Goal: Information Seeking & Learning: Learn about a topic

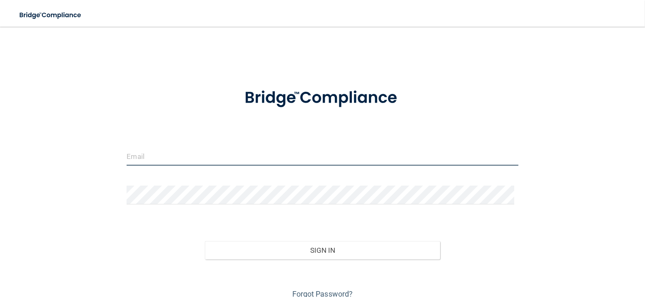
click at [203, 159] on input "email" at bounding box center [323, 156] width 392 height 19
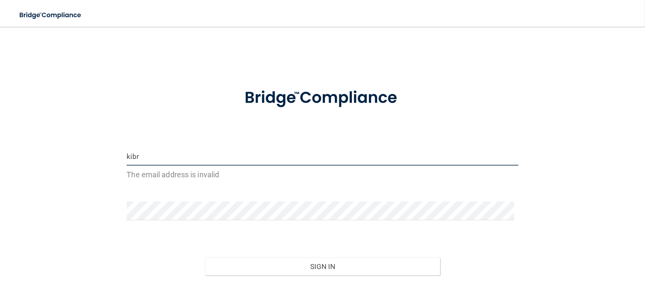
type input "[EMAIL_ADDRESS][DOMAIN_NAME]"
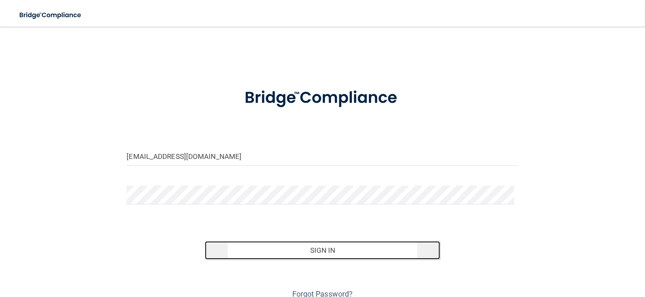
click at [296, 245] on button "Sign In" at bounding box center [322, 250] width 235 height 18
click at [293, 244] on button "Sign In" at bounding box center [322, 250] width 235 height 18
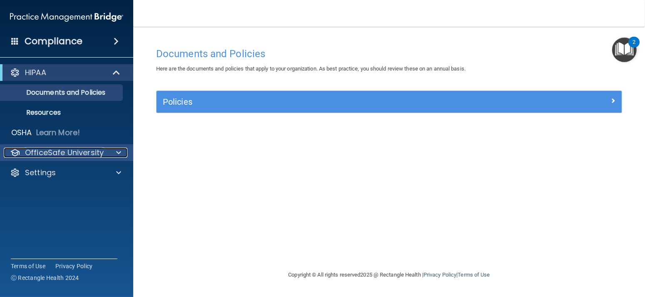
click at [69, 149] on p "OfficeSafe University" at bounding box center [64, 153] width 79 height 10
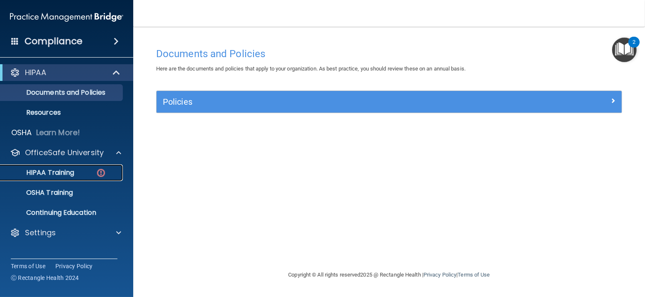
click at [88, 169] on div "HIPAA Training" at bounding box center [62, 172] width 114 height 8
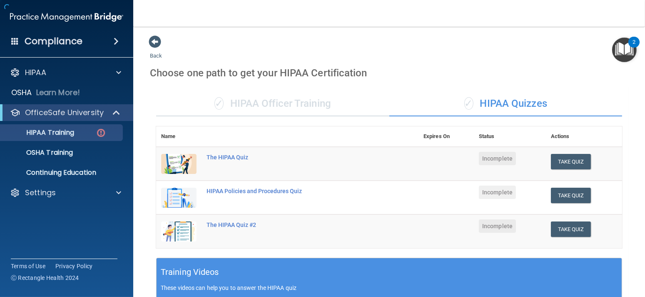
click at [198, 100] on div "✓ HIPAA Officer Training" at bounding box center [272, 103] width 233 height 25
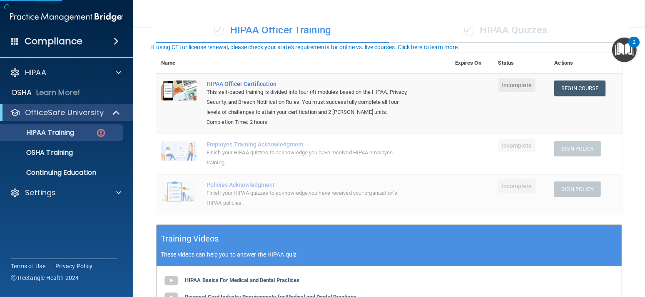
scroll to position [83, 0]
